Goal: Information Seeking & Learning: Learn about a topic

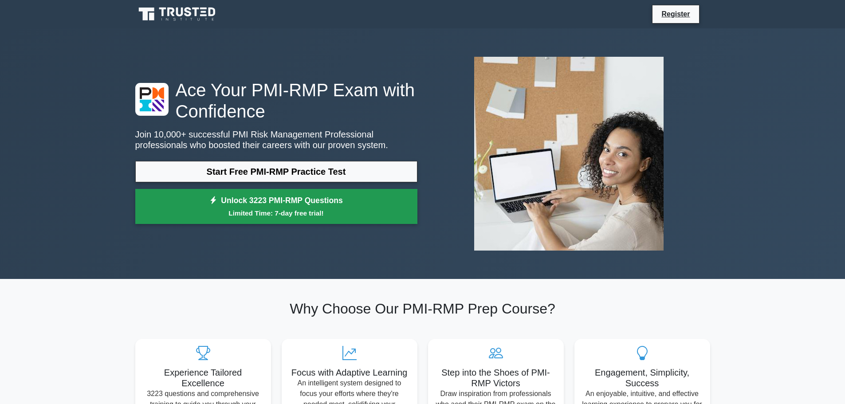
click at [368, 199] on link "Unlock 3223 PMI-RMP Questions Limited Time: 7-day free trial!" at bounding box center [276, 206] width 282 height 35
